Goal: Complete application form: Complete application form

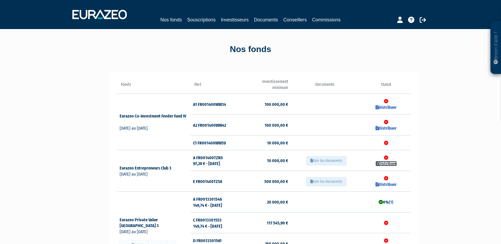
click at [386, 162] on link "Distribuer" at bounding box center [385, 163] width 21 height 5
checkbox input "true"
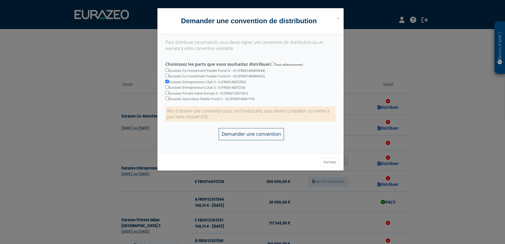
click at [263, 132] on input "Demander une convention" at bounding box center [250, 134] width 65 height 12
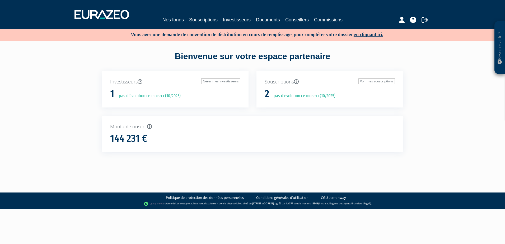
click at [421, 19] on div at bounding box center [404, 19] width 61 height 10
click at [424, 20] on icon at bounding box center [424, 20] width 6 height 6
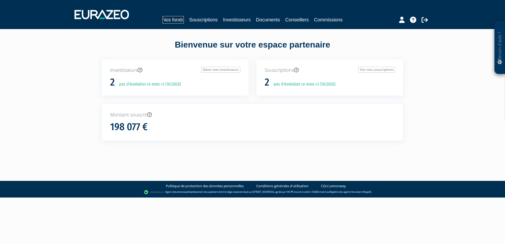
click at [172, 21] on link "Nos fonds" at bounding box center [172, 19] width 21 height 7
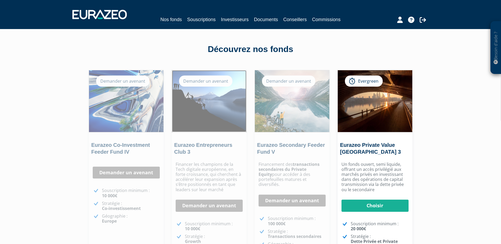
click at [212, 121] on img at bounding box center [209, 101] width 74 height 62
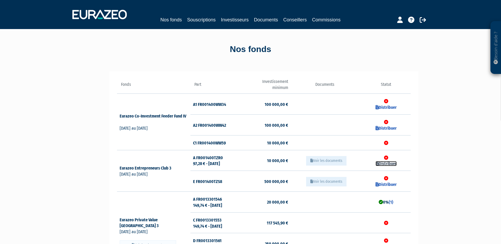
click at [385, 163] on link "Distribuer" at bounding box center [385, 163] width 21 height 5
checkbox input "true"
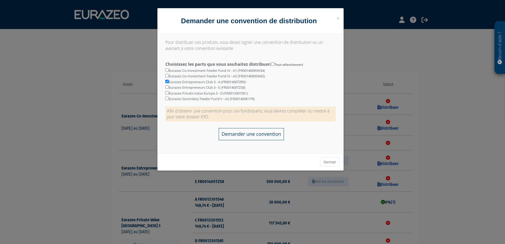
click at [250, 136] on input "Demander une convention" at bounding box center [250, 134] width 65 height 12
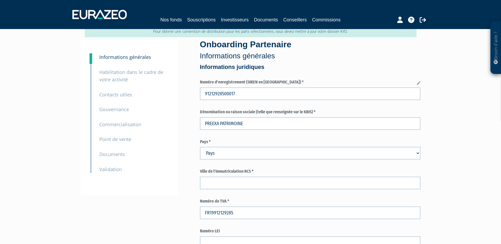
scroll to position [44, 0]
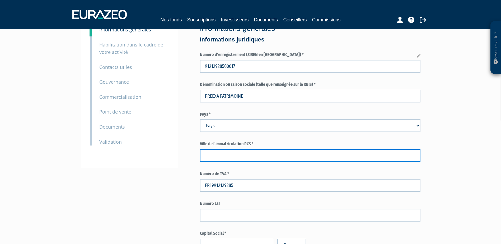
click at [224, 155] on input "text" at bounding box center [310, 155] width 220 height 13
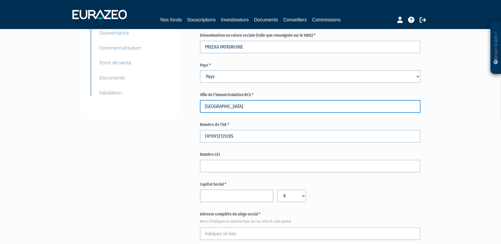
scroll to position [106, 0]
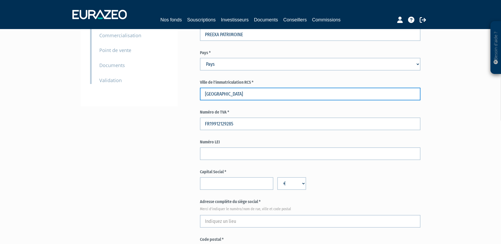
type input "BORDEAUX"
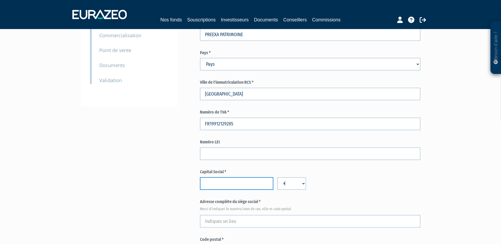
click at [250, 185] on input "number" at bounding box center [236, 183] width 73 height 13
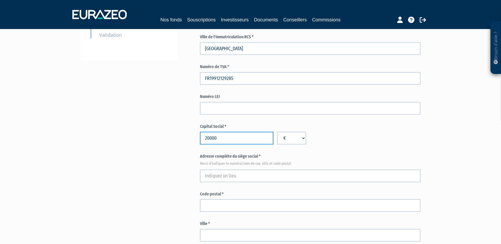
scroll to position [158, 0]
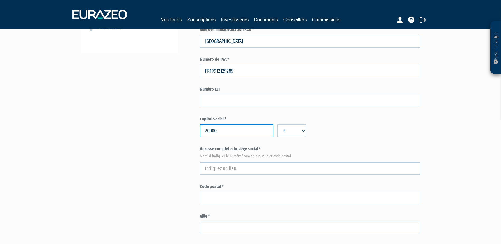
type input "20000"
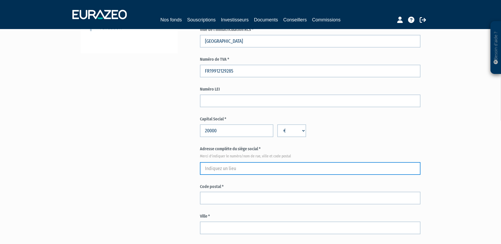
click at [214, 172] on input "text" at bounding box center [310, 168] width 220 height 13
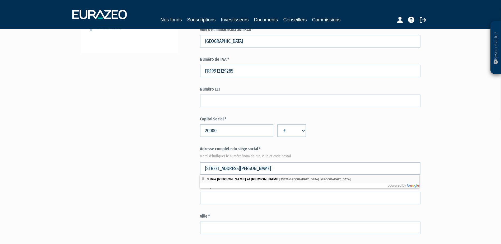
type input "3 Rue Pierre et Marie Curie, 33520 Bruges, France"
type input "Bruges"
select select "75"
type input "33520"
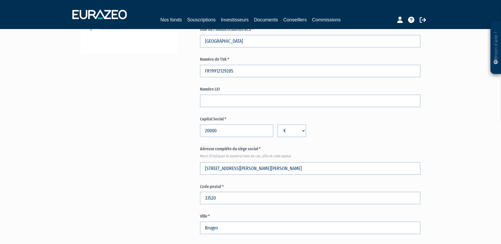
type input "3 Rue Pierre et Marie Curie"
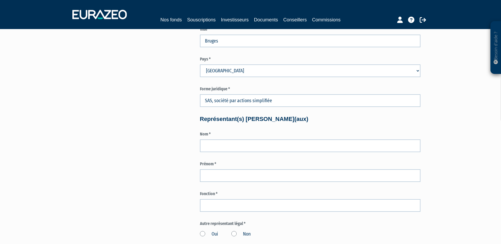
scroll to position [352, 0]
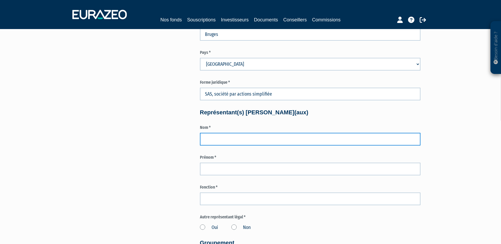
click at [251, 140] on input "text" at bounding box center [310, 139] width 220 height 13
type input "RICHARD"
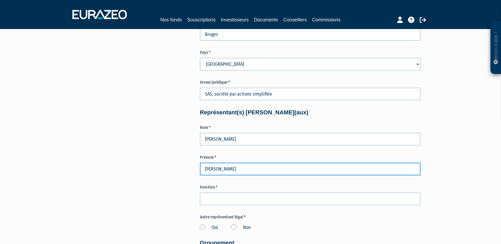
type input "Thomas"
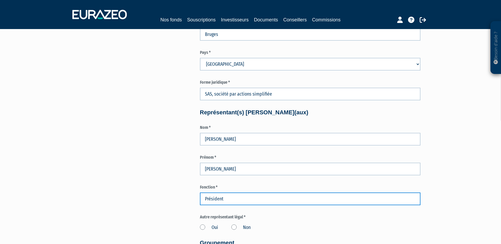
type input "Président"
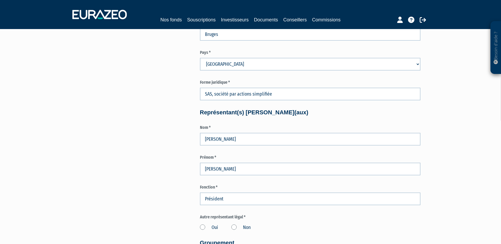
scroll to position [540, 0]
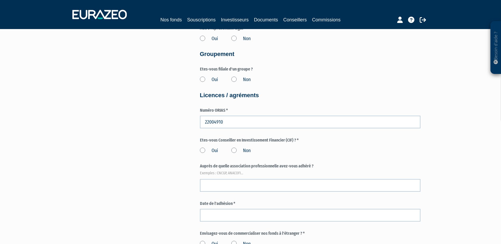
click at [236, 78] on label "Non" at bounding box center [240, 79] width 19 height 7
click at [0, 0] on input "Non" at bounding box center [0, 0] width 0 height 0
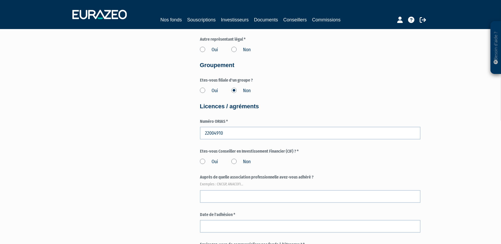
scroll to position [505, 0]
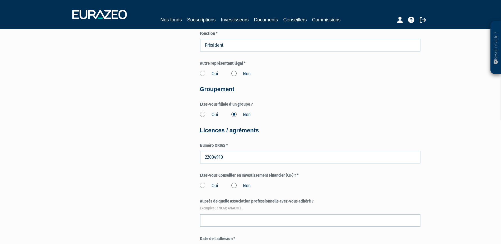
click at [201, 186] on label "Oui" at bounding box center [209, 185] width 18 height 7
click at [0, 0] on input "Oui" at bounding box center [0, 0] width 0 height 0
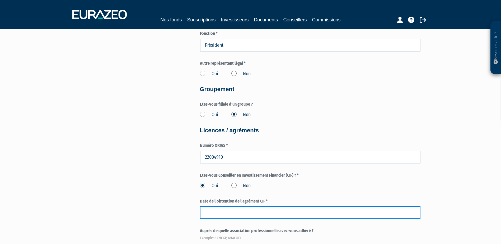
click at [230, 214] on input at bounding box center [310, 212] width 220 height 13
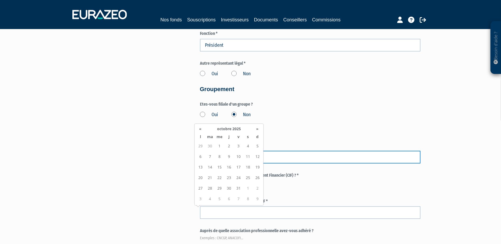
click at [288, 156] on input "22004910" at bounding box center [310, 157] width 220 height 13
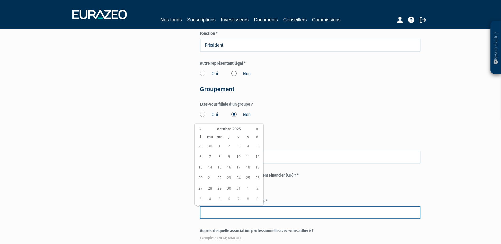
click at [239, 209] on input at bounding box center [310, 212] width 220 height 13
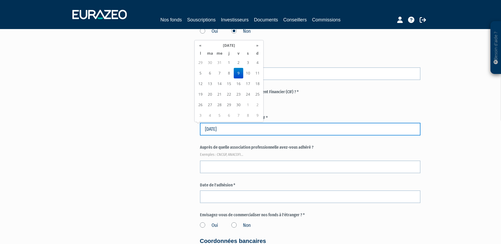
scroll to position [593, 0]
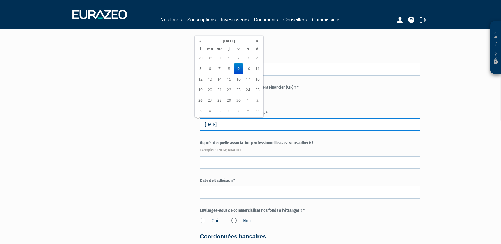
type input "09/09/2022"
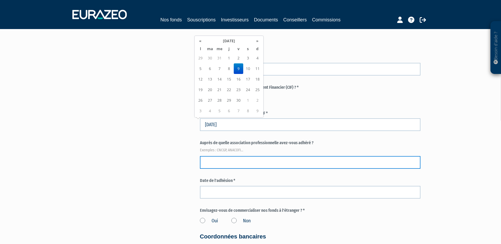
click at [268, 157] on input "text" at bounding box center [310, 162] width 220 height 13
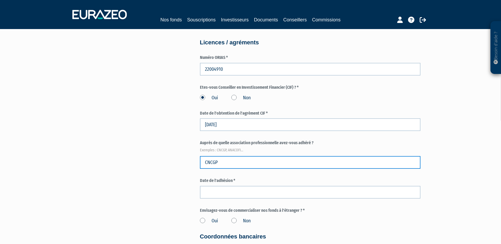
type input "CNCGP"
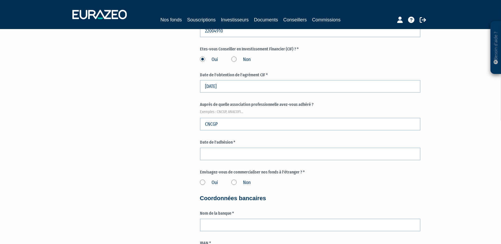
scroll to position [637, 0]
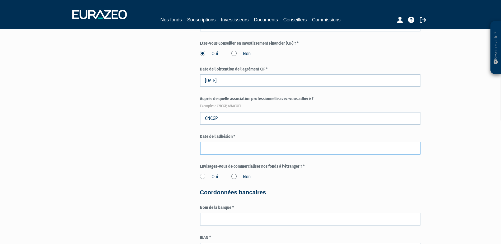
drag, startPoint x: 222, startPoint y: 144, endPoint x: 493, endPoint y: 106, distance: 274.1
click at [222, 144] on input at bounding box center [310, 148] width 220 height 13
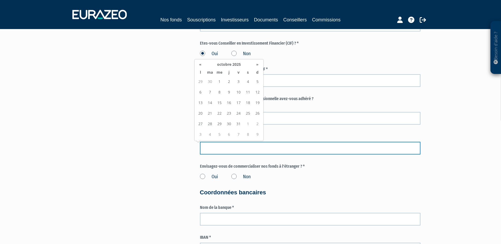
click at [253, 145] on input at bounding box center [310, 148] width 220 height 13
type input "21/07/2022"
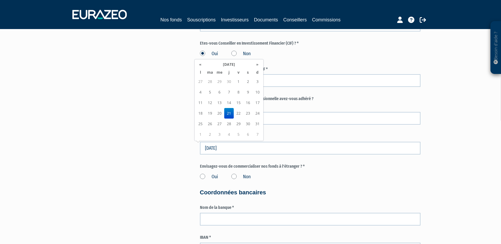
click at [235, 176] on label "Non" at bounding box center [240, 176] width 19 height 7
click at [0, 0] on input "Non" at bounding box center [0, 0] width 0 height 0
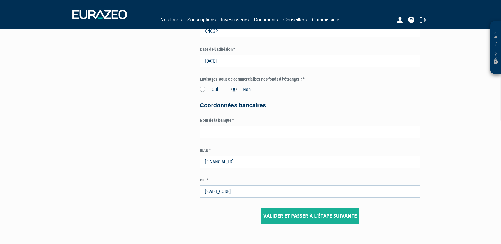
scroll to position [725, 0]
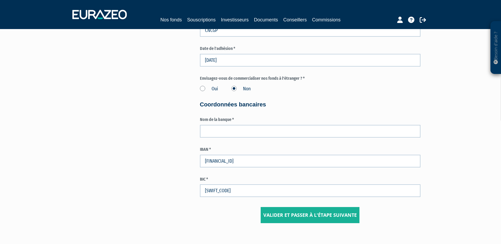
drag, startPoint x: 239, startPoint y: 120, endPoint x: 240, endPoint y: 126, distance: 6.2
click at [239, 121] on label "Nom de la banque *" at bounding box center [310, 120] width 220 height 6
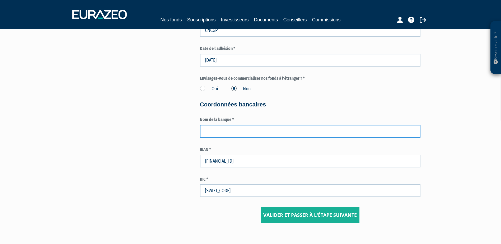
click at [241, 130] on input "text" at bounding box center [310, 131] width 220 height 13
type input "LCL"
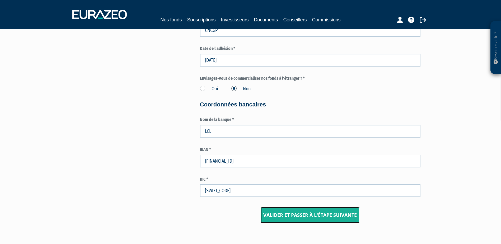
click at [302, 217] on input "Valider et passer à l'étape suivante" at bounding box center [309, 215] width 99 height 16
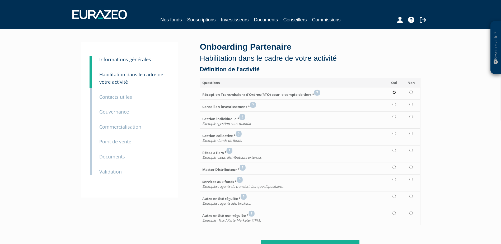
click at [395, 93] on input "radio" at bounding box center [393, 92] width 3 height 3
radio input "true"
click at [394, 103] on input "radio" at bounding box center [393, 104] width 3 height 3
radio input "true"
click at [412, 115] on input "radio" at bounding box center [410, 116] width 3 height 3
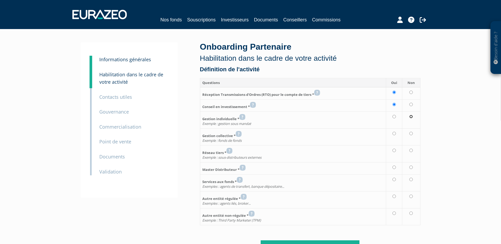
radio input "true"
click at [412, 133] on input "radio" at bounding box center [410, 133] width 3 height 3
radio input "true"
click at [411, 148] on td at bounding box center [411, 153] width 18 height 17
radio input "true"
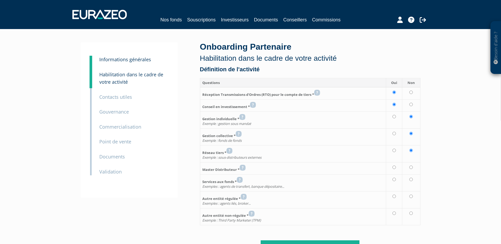
click at [413, 170] on td at bounding box center [411, 168] width 18 height 12
radio input "true"
click at [412, 184] on td at bounding box center [411, 182] width 18 height 17
radio input "true"
drag, startPoint x: 410, startPoint y: 196, endPoint x: 414, endPoint y: 200, distance: 5.6
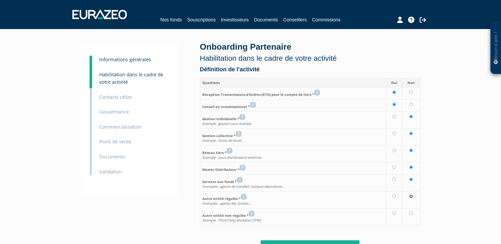
click at [411, 196] on input "radio" at bounding box center [410, 195] width 3 height 3
radio input "true"
click at [411, 212] on input "radio" at bounding box center [410, 212] width 3 height 3
radio input "true"
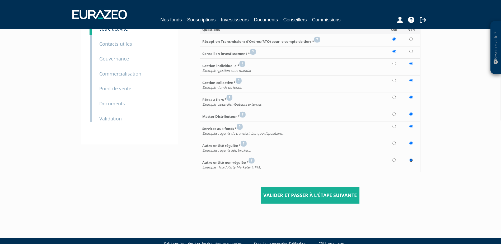
scroll to position [64, 0]
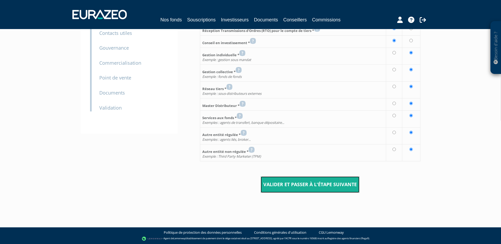
click at [315, 182] on input "Valider et passer à l'étape suivante" at bounding box center [309, 184] width 99 height 16
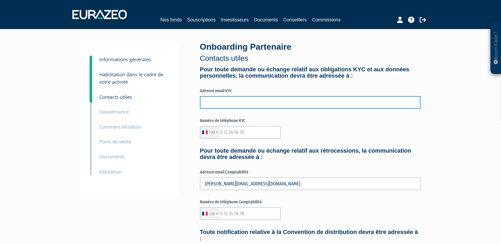
click at [272, 99] on input "text" at bounding box center [310, 102] width 220 height 13
type input "[EMAIL_ADDRESS][DOMAIN_NAME]"
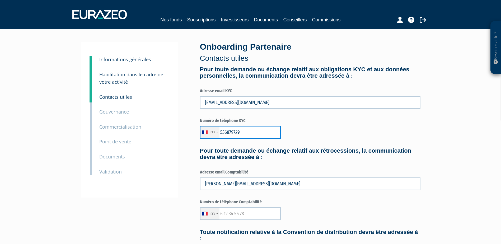
type input "556879729"
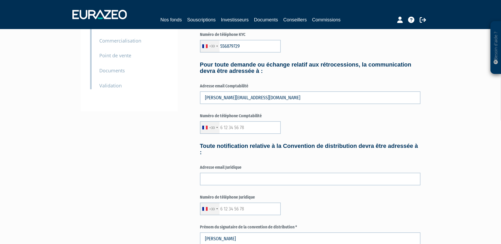
scroll to position [53, 0]
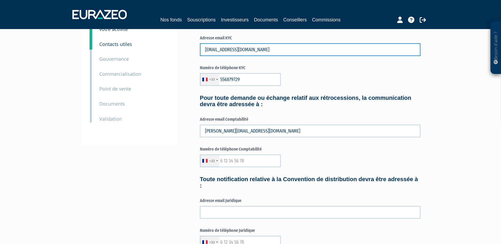
drag, startPoint x: 271, startPoint y: 50, endPoint x: 91, endPoint y: 53, distance: 179.7
click at [91, 53] on div "3 Informations générales 4 Habilitation dans le cadre de votre activité 5 Conta…" at bounding box center [250, 191] width 331 height 404
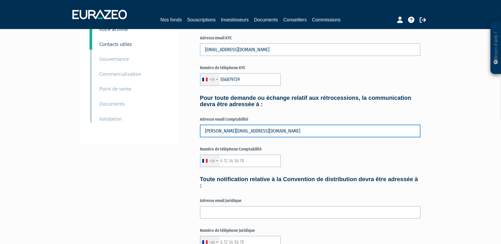
drag, startPoint x: 286, startPoint y: 130, endPoint x: 135, endPoint y: 127, distance: 151.2
click at [136, 129] on div "3 Informations générales 4 Habilitation dans le cadre de votre activité 5 Conta…" at bounding box center [250, 191] width 331 height 404
paste input "contact"
type input "contact@preexapatrimoine.com"
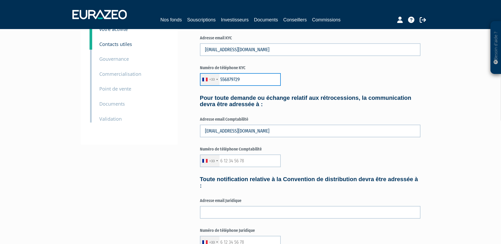
drag, startPoint x: 247, startPoint y: 79, endPoint x: 189, endPoint y: 81, distance: 58.1
click at [189, 81] on div "3 Informations générales 4 Habilitation dans le cadre de votre activité 5 Conta…" at bounding box center [250, 191] width 331 height 404
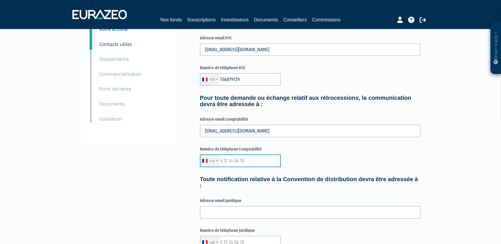
click at [247, 163] on input "text" at bounding box center [240, 160] width 81 height 13
paste input "556879729"
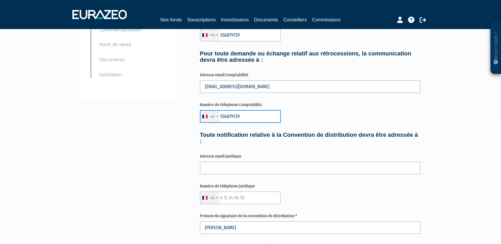
scroll to position [114, 0]
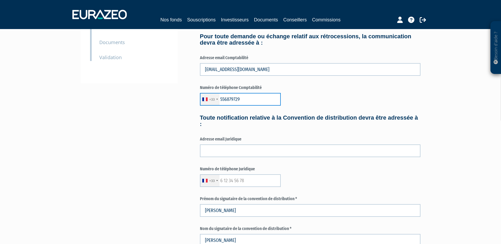
type input "556879729"
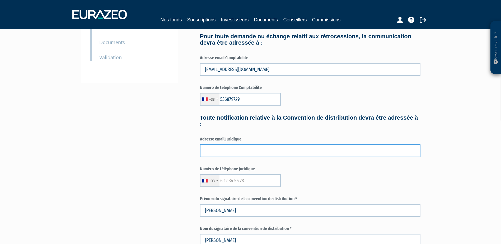
click at [238, 152] on input "text" at bounding box center [310, 150] width 220 height 13
type input "t.richard@preexapatrimoine.com"
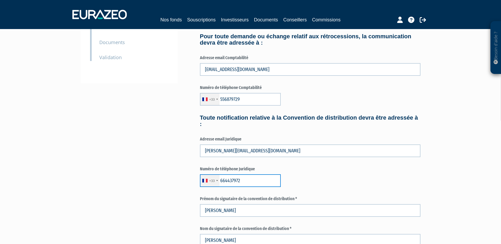
type input "664437972"
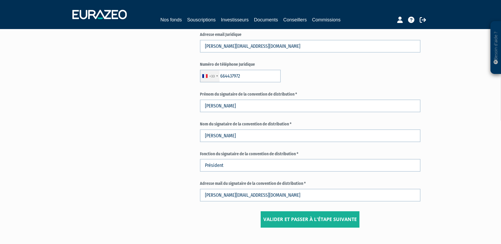
scroll to position [254, 0]
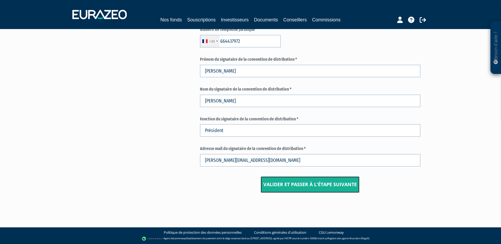
click at [288, 183] on input "Valider et passer à l'étape suivante" at bounding box center [309, 184] width 99 height 16
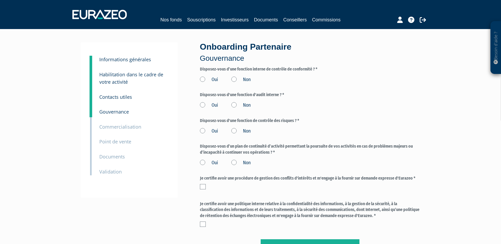
click at [209, 80] on label "Oui" at bounding box center [209, 79] width 18 height 7
click at [0, 0] on input "Oui" at bounding box center [0, 0] width 0 height 0
click at [208, 106] on label "Oui" at bounding box center [209, 105] width 18 height 7
click at [0, 0] on input "Oui" at bounding box center [0, 0] width 0 height 0
click at [213, 129] on label "Oui" at bounding box center [209, 131] width 18 height 7
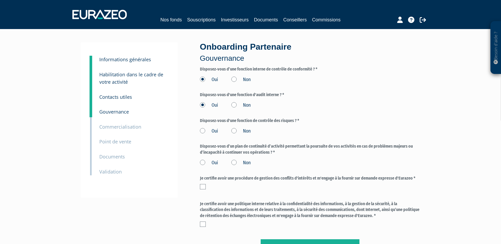
click at [0, 0] on input "Oui" at bounding box center [0, 0] width 0 height 0
click at [214, 163] on label "Oui" at bounding box center [209, 162] width 18 height 7
click at [0, 0] on input "Oui" at bounding box center [0, 0] width 0 height 0
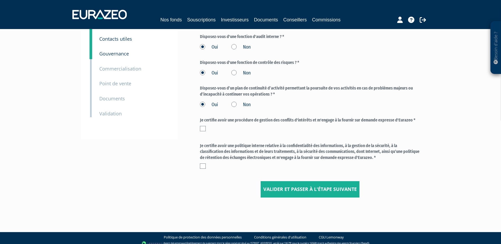
scroll to position [63, 0]
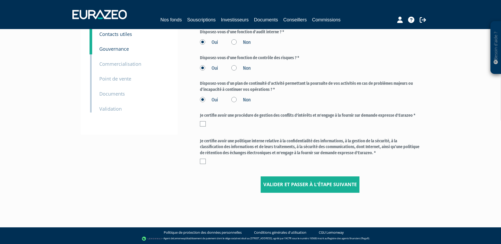
click at [202, 122] on label at bounding box center [203, 123] width 6 height 5
click at [0, 0] on input "checkbox" at bounding box center [0, 0] width 0 height 0
click at [201, 161] on label at bounding box center [203, 161] width 6 height 5
click at [0, 0] on input "checkbox" at bounding box center [0, 0] width 0 height 0
click at [319, 193] on div "3 Informations générales 4 Habilitation dans le cadre de votre activité 5 Conta…" at bounding box center [250, 86] width 331 height 240
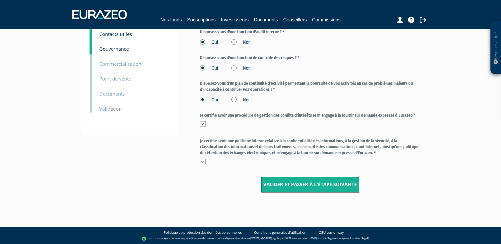
click at [323, 187] on input "Valider et passer à l'étape suivante" at bounding box center [309, 184] width 99 height 16
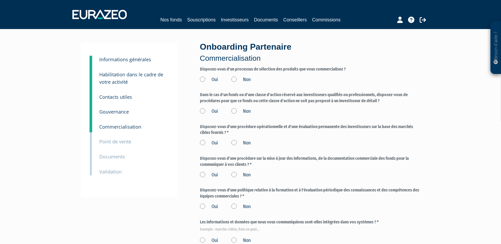
click at [208, 80] on label "Oui" at bounding box center [209, 79] width 18 height 7
click at [0, 0] on input "Oui" at bounding box center [0, 0] width 0 height 0
click at [213, 109] on label "Oui" at bounding box center [209, 111] width 18 height 7
click at [0, 0] on input "Oui" at bounding box center [0, 0] width 0 height 0
click at [210, 140] on label "Oui" at bounding box center [209, 143] width 18 height 7
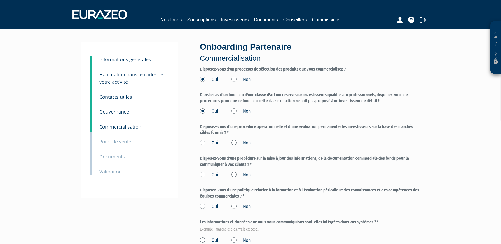
click at [0, 0] on input "Oui" at bounding box center [0, 0] width 0 height 0
click at [210, 174] on label "Oui" at bounding box center [209, 175] width 18 height 7
click at [0, 0] on input "Oui" at bounding box center [0, 0] width 0 height 0
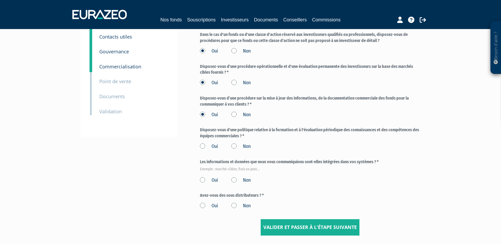
scroll to position [88, 0]
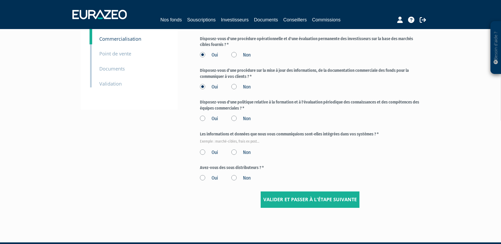
click at [213, 122] on form "Disposez‐vous d'un processus de sélection des produits que vous commercialisez …" at bounding box center [310, 92] width 220 height 229
click at [214, 116] on label "Oui" at bounding box center [209, 118] width 18 height 7
click at [0, 0] on input "Oui" at bounding box center [0, 0] width 0 height 0
click at [213, 152] on label "Oui" at bounding box center [209, 152] width 18 height 7
click at [0, 0] on input "Oui" at bounding box center [0, 0] width 0 height 0
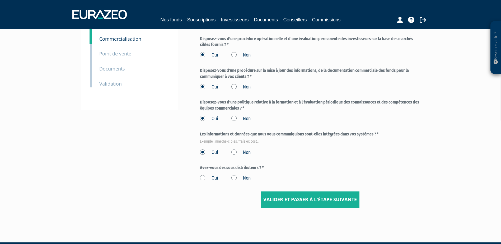
click at [240, 177] on label "Non" at bounding box center [240, 178] width 19 height 7
click at [0, 0] on input "Non" at bounding box center [0, 0] width 0 height 0
click at [272, 192] on input "Valider et passer à l'étape suivante" at bounding box center [309, 199] width 99 height 16
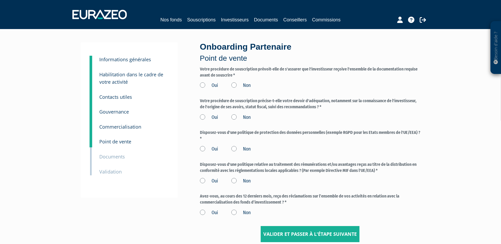
click at [213, 84] on label "Oui" at bounding box center [209, 85] width 18 height 7
click at [0, 0] on input "Oui" at bounding box center [0, 0] width 0 height 0
click at [205, 117] on label "Oui" at bounding box center [209, 117] width 18 height 7
click at [0, 0] on input "Oui" at bounding box center [0, 0] width 0 height 0
click at [205, 149] on label "Oui" at bounding box center [209, 149] width 18 height 7
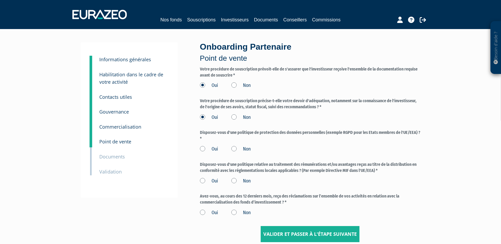
click at [0, 0] on input "Oui" at bounding box center [0, 0] width 0 height 0
click at [203, 180] on label "Oui" at bounding box center [209, 181] width 18 height 7
click at [0, 0] on input "Oui" at bounding box center [0, 0] width 0 height 0
click at [231, 212] on label "Non" at bounding box center [240, 212] width 19 height 7
click at [0, 0] on input "Non" at bounding box center [0, 0] width 0 height 0
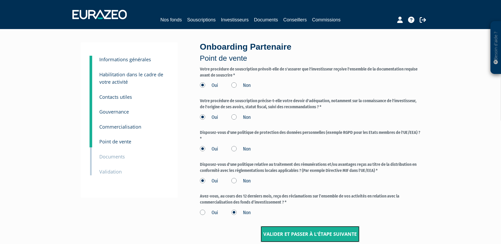
click at [288, 231] on input "Valider et passer à l'étape suivante" at bounding box center [309, 234] width 99 height 16
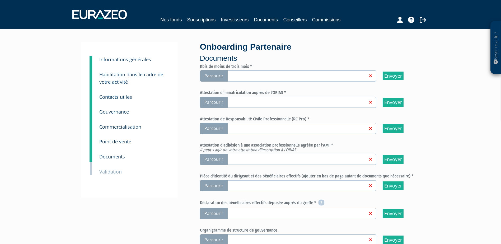
click at [344, 76] on link at bounding box center [296, 75] width 141 height 5
click at [0, 0] on input "Parcourir" at bounding box center [0, 0] width 0 height 0
click at [280, 129] on link at bounding box center [296, 127] width 141 height 5
click at [0, 0] on input "Parcourir" at bounding box center [0, 0] width 0 height 0
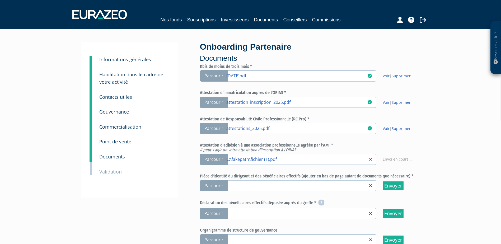
click at [284, 186] on link at bounding box center [296, 185] width 141 height 5
click at [0, 0] on input "Parcourir" at bounding box center [0, 0] width 0 height 0
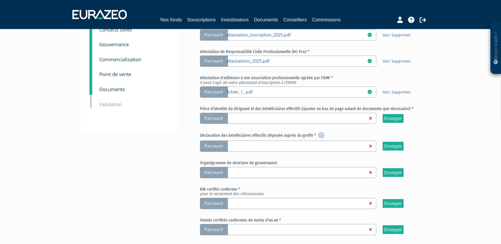
scroll to position [70, 0]
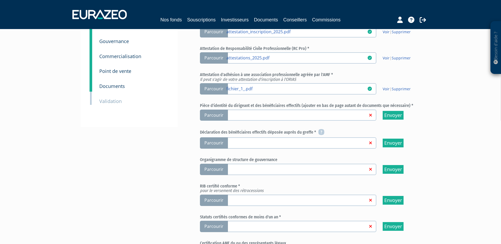
click at [237, 116] on link at bounding box center [296, 114] width 141 height 5
click at [0, 0] on input "Parcourir" at bounding box center [0, 0] width 0 height 0
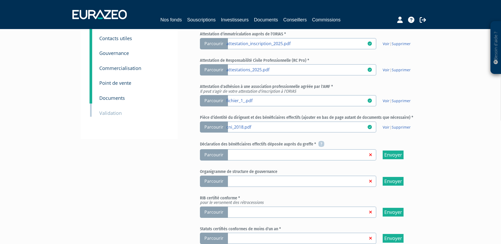
scroll to position [61, 0]
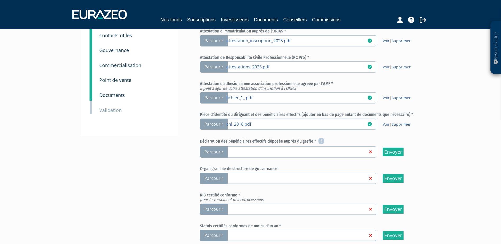
click at [254, 154] on link at bounding box center [296, 151] width 141 height 5
click at [0, 0] on input "Parcourir" at bounding box center [0, 0] width 0 height 0
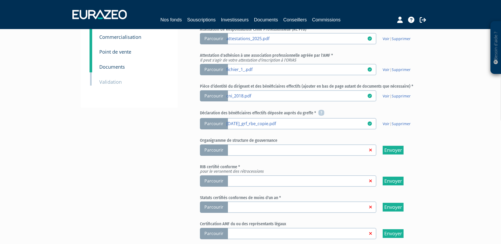
scroll to position [114, 0]
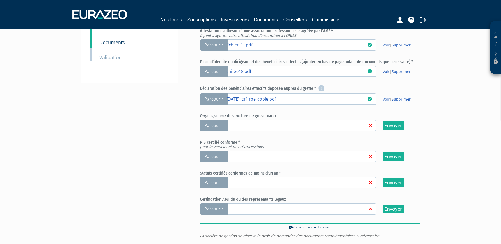
click at [241, 159] on label "Parcourir" at bounding box center [288, 156] width 176 height 11
click at [0, 0] on input "Parcourir" at bounding box center [0, 0] width 0 height 0
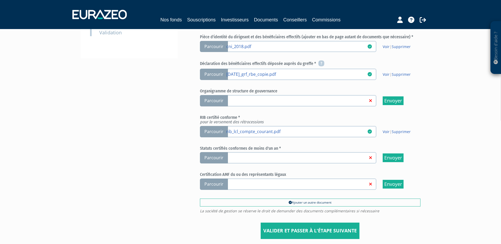
scroll to position [141, 0]
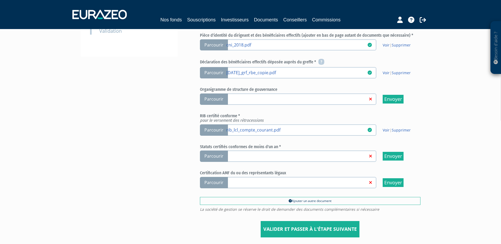
click at [248, 155] on link at bounding box center [296, 155] width 141 height 5
click at [0, 0] on input "Parcourir" at bounding box center [0, 0] width 0 height 0
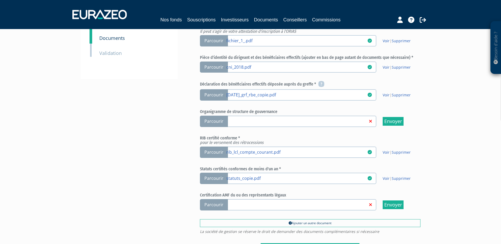
scroll to position [132, 0]
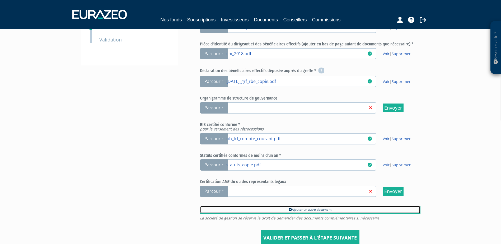
click at [323, 207] on link "Ajouter un autre document" at bounding box center [310, 210] width 220 height 8
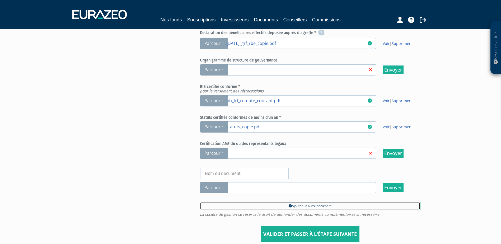
scroll to position [176, 0]
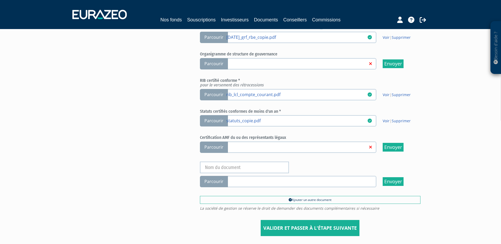
click at [204, 148] on span "Parcourir" at bounding box center [214, 146] width 28 height 11
click at [0, 0] on input "Parcourir" at bounding box center [0, 0] width 0 height 0
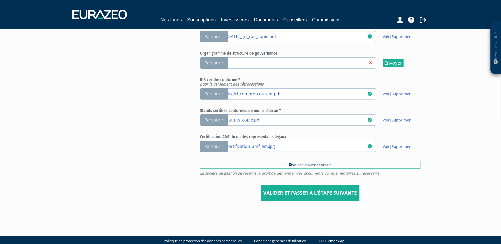
scroll to position [168, 0]
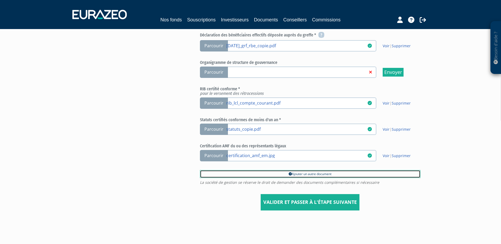
click at [235, 172] on link "Ajouter un autre document" at bounding box center [310, 174] width 220 height 8
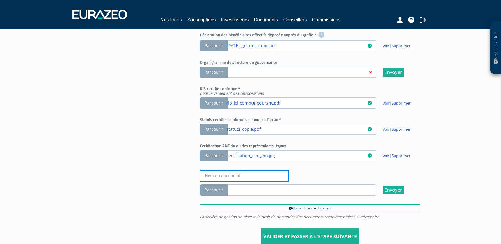
click at [232, 173] on input "text" at bounding box center [244, 176] width 89 height 12
type input "Certif AMF"
click at [217, 188] on span "Parcourir" at bounding box center [214, 189] width 28 height 11
click at [0, 0] on input "Parcourir" at bounding box center [0, 0] width 0 height 0
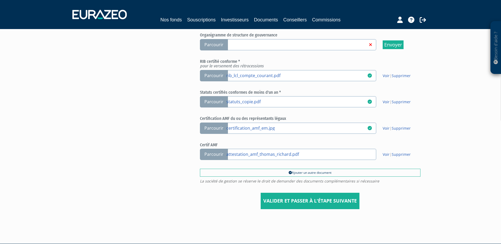
scroll to position [211, 0]
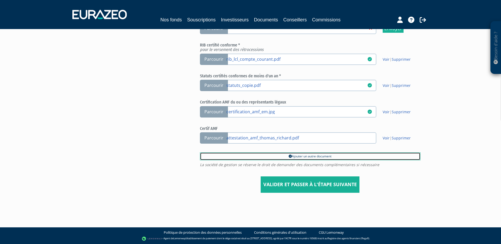
click at [244, 157] on link "Ajouter un autre document" at bounding box center [310, 156] width 220 height 8
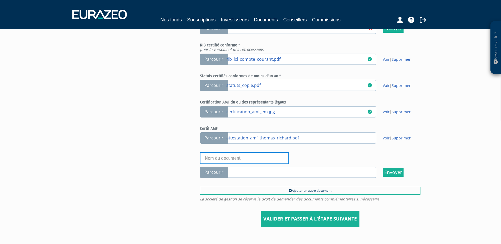
click at [230, 161] on input "text" at bounding box center [244, 158] width 89 height 12
type input "CNI [PERSON_NAME]"
click at [217, 170] on span "Parcourir" at bounding box center [214, 172] width 28 height 11
click at [0, 0] on input "Parcourir" at bounding box center [0, 0] width 0 height 0
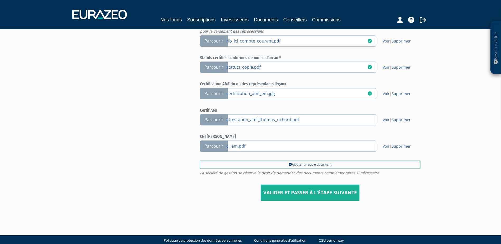
scroll to position [238, 0]
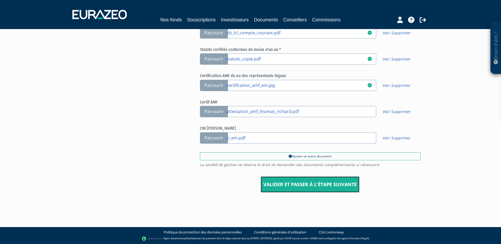
click at [329, 185] on input "Valider et passer à l'étape suivante" at bounding box center [309, 184] width 99 height 16
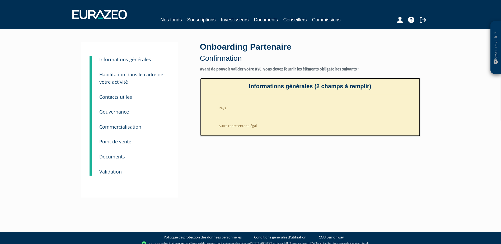
click at [227, 106] on li "Pays" at bounding box center [315, 106] width 201 height 13
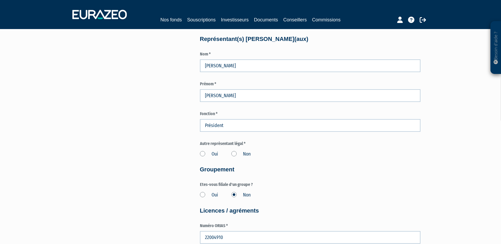
scroll to position [413, 0]
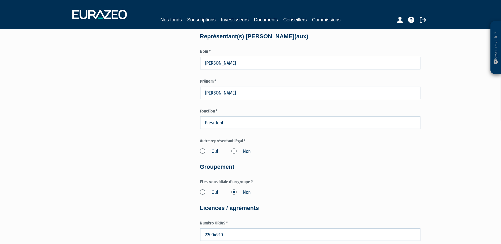
click at [234, 150] on label "Non" at bounding box center [240, 151] width 19 height 7
click at [0, 0] on input "Non" at bounding box center [0, 0] width 0 height 0
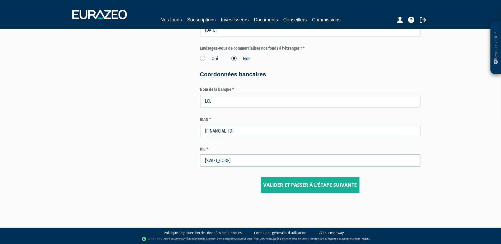
scroll to position [741, 0]
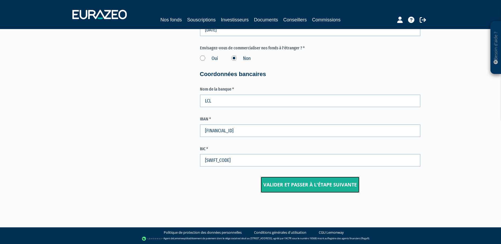
click at [289, 189] on input "Valider et passer à l'étape suivante" at bounding box center [309, 185] width 99 height 16
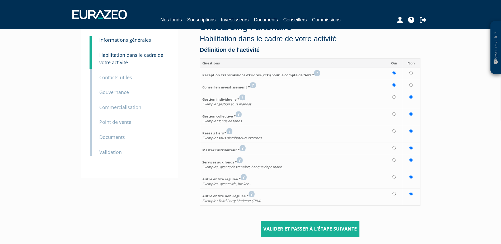
scroll to position [61, 0]
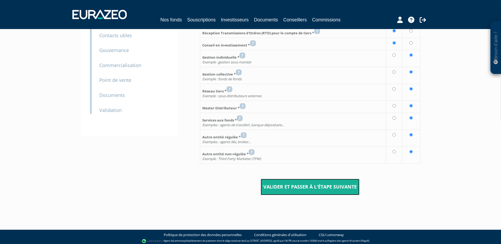
click at [288, 183] on input "Valider et passer à l'étape suivante" at bounding box center [309, 187] width 99 height 16
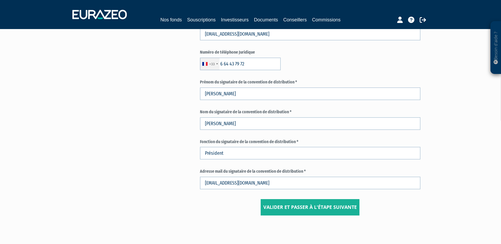
scroll to position [254, 0]
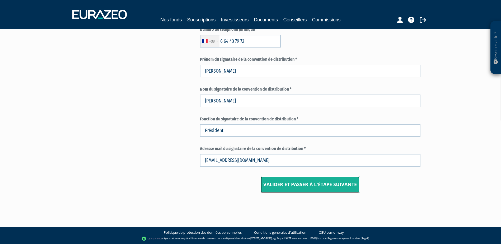
click at [290, 188] on input "Valider et passer à l'étape suivante" at bounding box center [309, 184] width 99 height 16
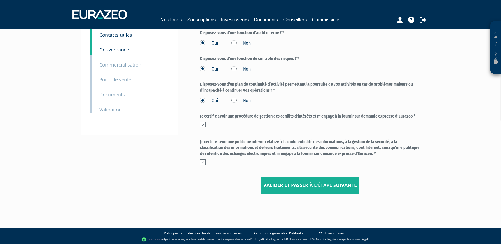
scroll to position [63, 0]
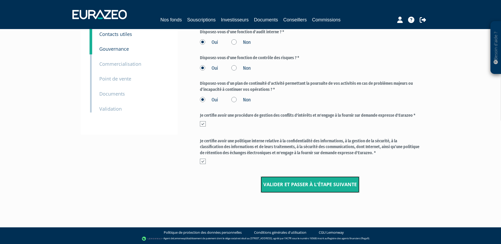
click at [291, 184] on input "Valider et passer à l'étape suivante" at bounding box center [309, 184] width 99 height 16
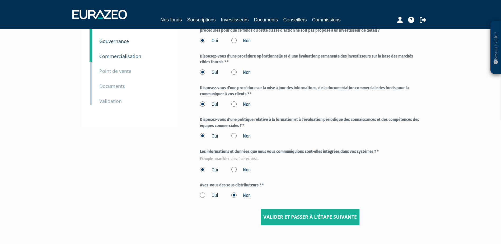
scroll to position [103, 0]
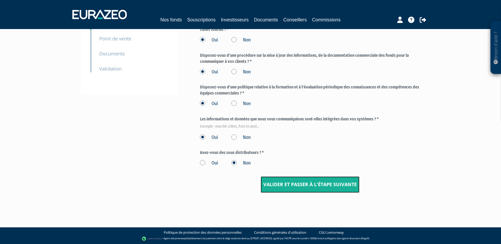
click at [293, 180] on input "Valider et passer à l'étape suivante" at bounding box center [309, 184] width 99 height 16
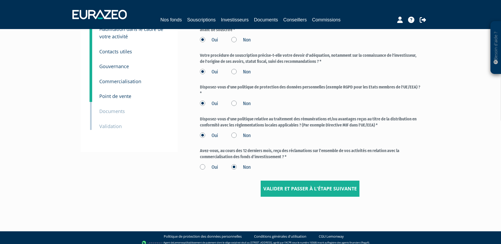
scroll to position [50, 0]
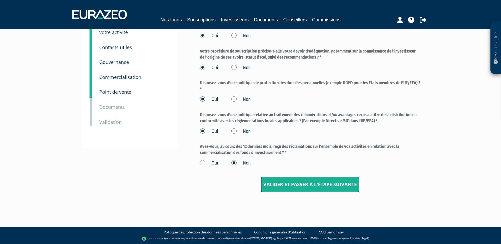
click at [293, 180] on input "Valider et passer à l'étape suivante" at bounding box center [309, 184] width 99 height 16
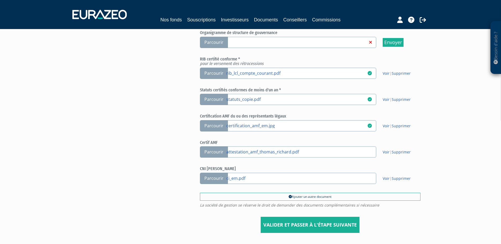
scroll to position [202, 0]
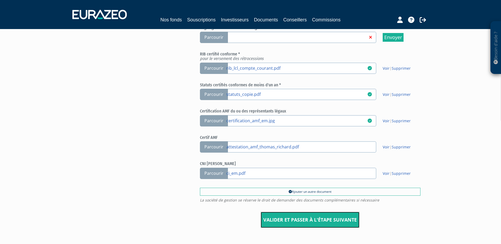
click at [284, 216] on input "Valider et passer à l'étape suivante" at bounding box center [309, 220] width 99 height 16
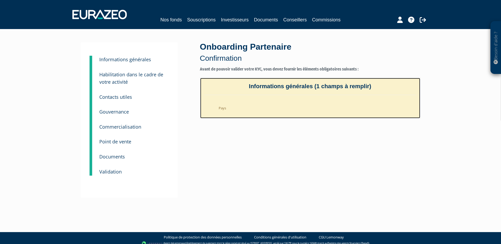
click at [256, 108] on li "Pays" at bounding box center [315, 106] width 201 height 13
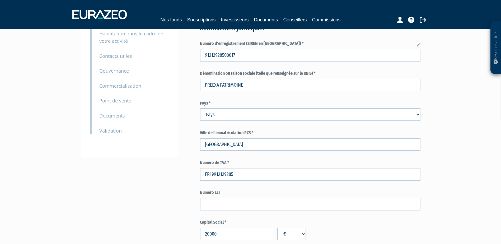
scroll to position [44, 0]
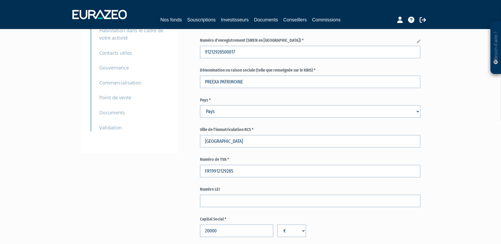
click at [253, 113] on select "Pays Afghanistan Afrique du Sud Albanie Algérie Allemagne Andorre" at bounding box center [310, 111] width 220 height 13
select select "75"
click at [200, 105] on select "Pays Afghanistan Afrique du Sud Albanie Algérie Allemagne Andorre" at bounding box center [310, 111] width 220 height 13
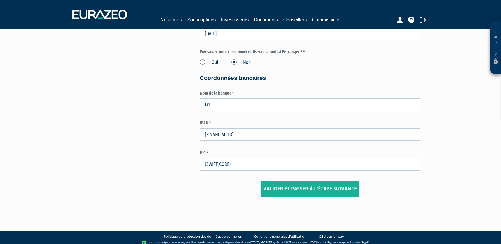
scroll to position [741, 0]
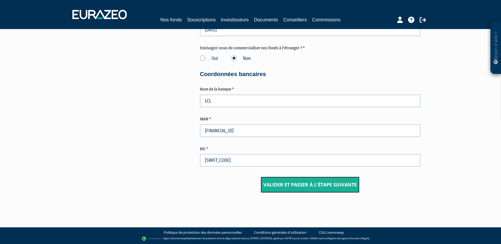
click at [312, 183] on input "Valider et passer à l'étape suivante" at bounding box center [309, 185] width 99 height 16
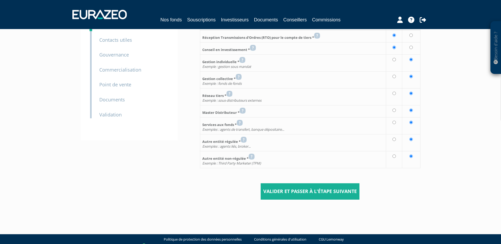
scroll to position [64, 0]
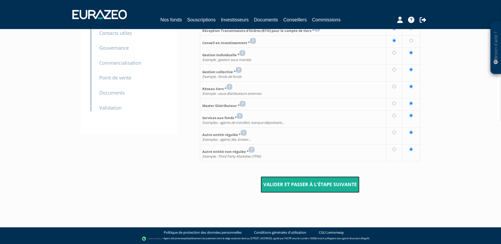
click at [323, 183] on input "Valider et passer à l'étape suivante" at bounding box center [309, 184] width 99 height 16
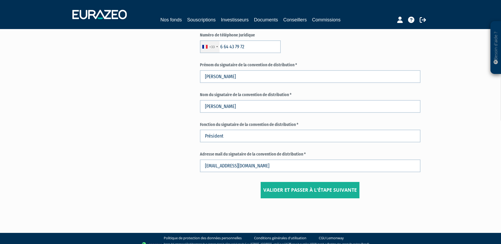
scroll to position [254, 0]
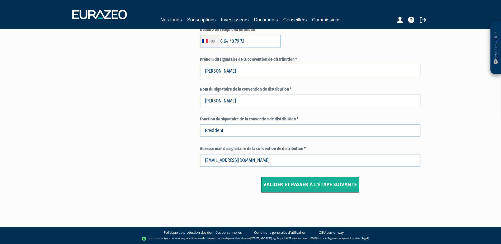
click at [323, 181] on input "Valider et passer à l'étape suivante" at bounding box center [309, 184] width 99 height 16
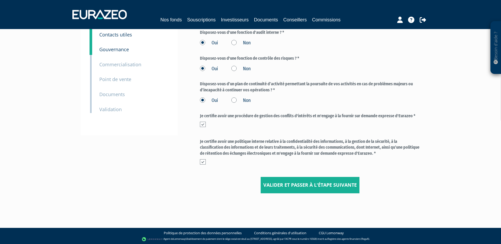
scroll to position [63, 0]
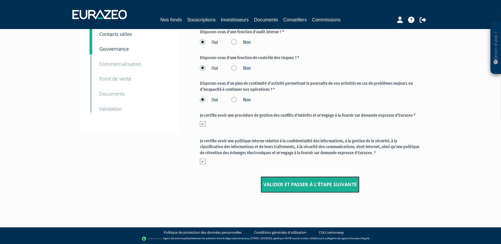
click at [323, 180] on input "Valider et passer à l'étape suivante" at bounding box center [309, 184] width 99 height 16
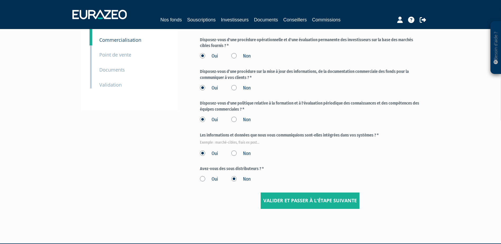
scroll to position [103, 0]
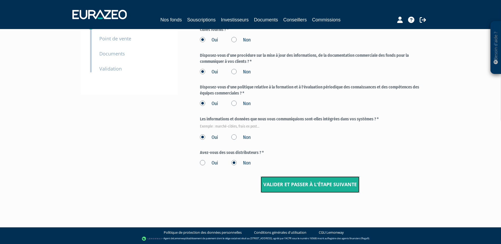
click at [317, 184] on input "Valider et passer à l'étape suivante" at bounding box center [309, 184] width 99 height 16
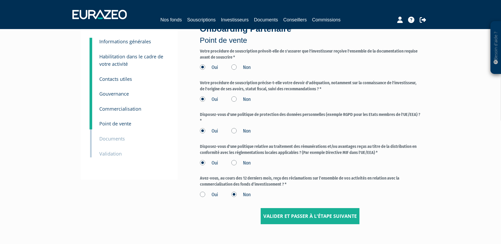
scroll to position [50, 0]
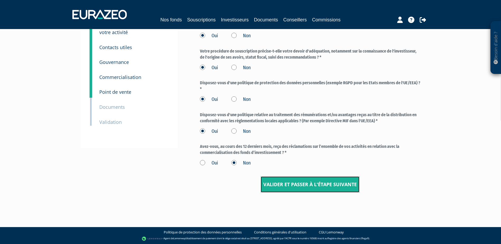
click at [311, 185] on input "Valider et passer à l'étape suivante" at bounding box center [309, 184] width 99 height 16
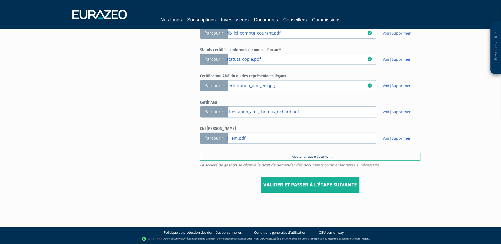
scroll to position [238, 0]
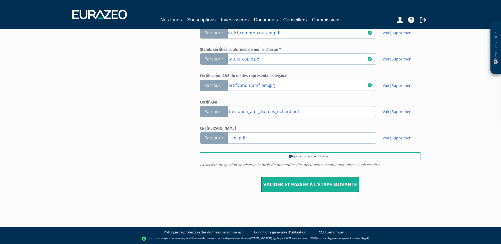
click at [310, 188] on input "Valider et passer à l'étape suivante" at bounding box center [309, 184] width 99 height 16
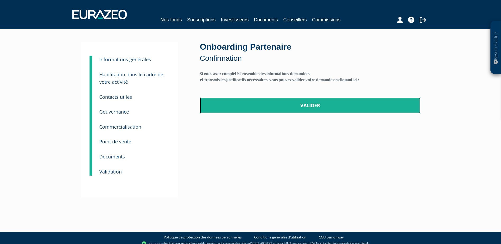
click at [306, 105] on link "Valider" at bounding box center [310, 105] width 220 height 16
